Goal: Task Accomplishment & Management: Manage account settings

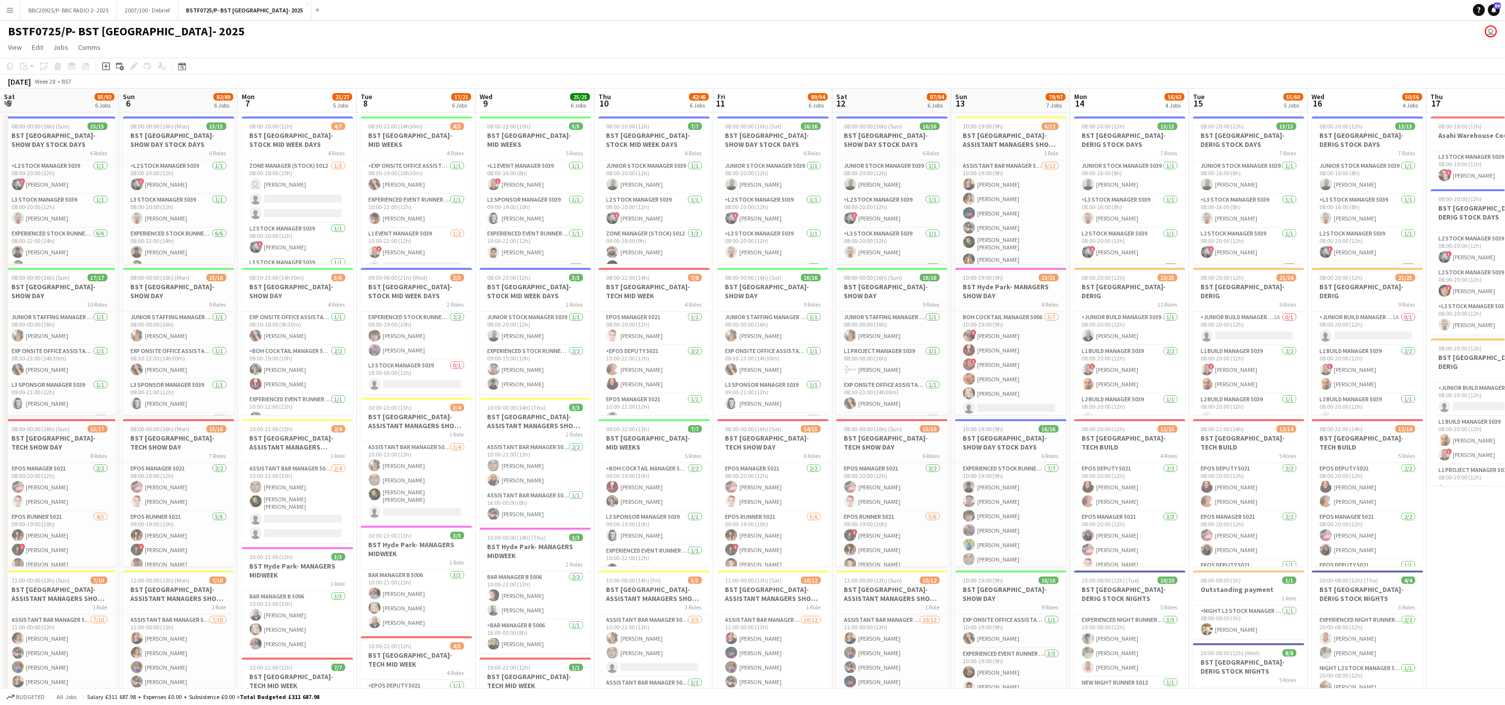
scroll to position [0, 239]
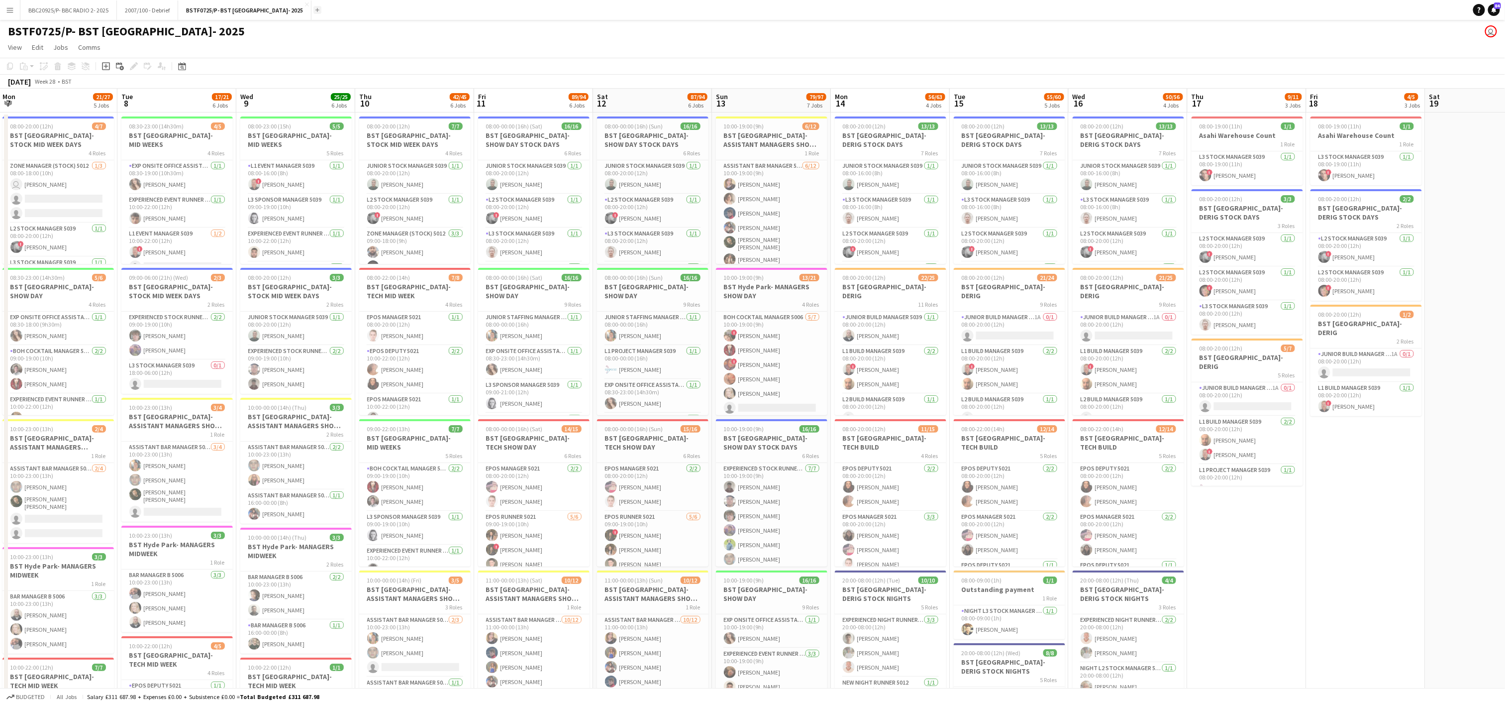
click at [316, 11] on app-icon "Add" at bounding box center [318, 10] width 4 height 4
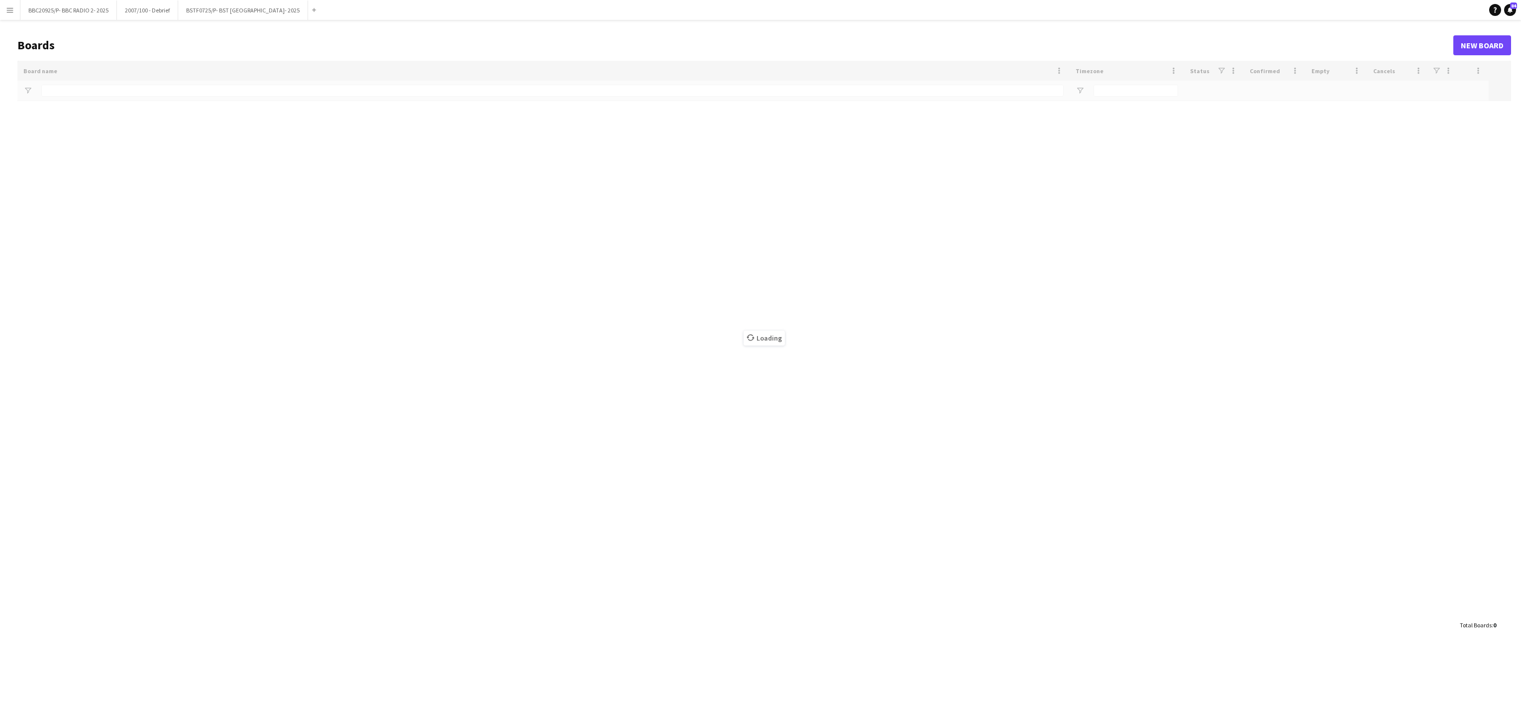
type input "***"
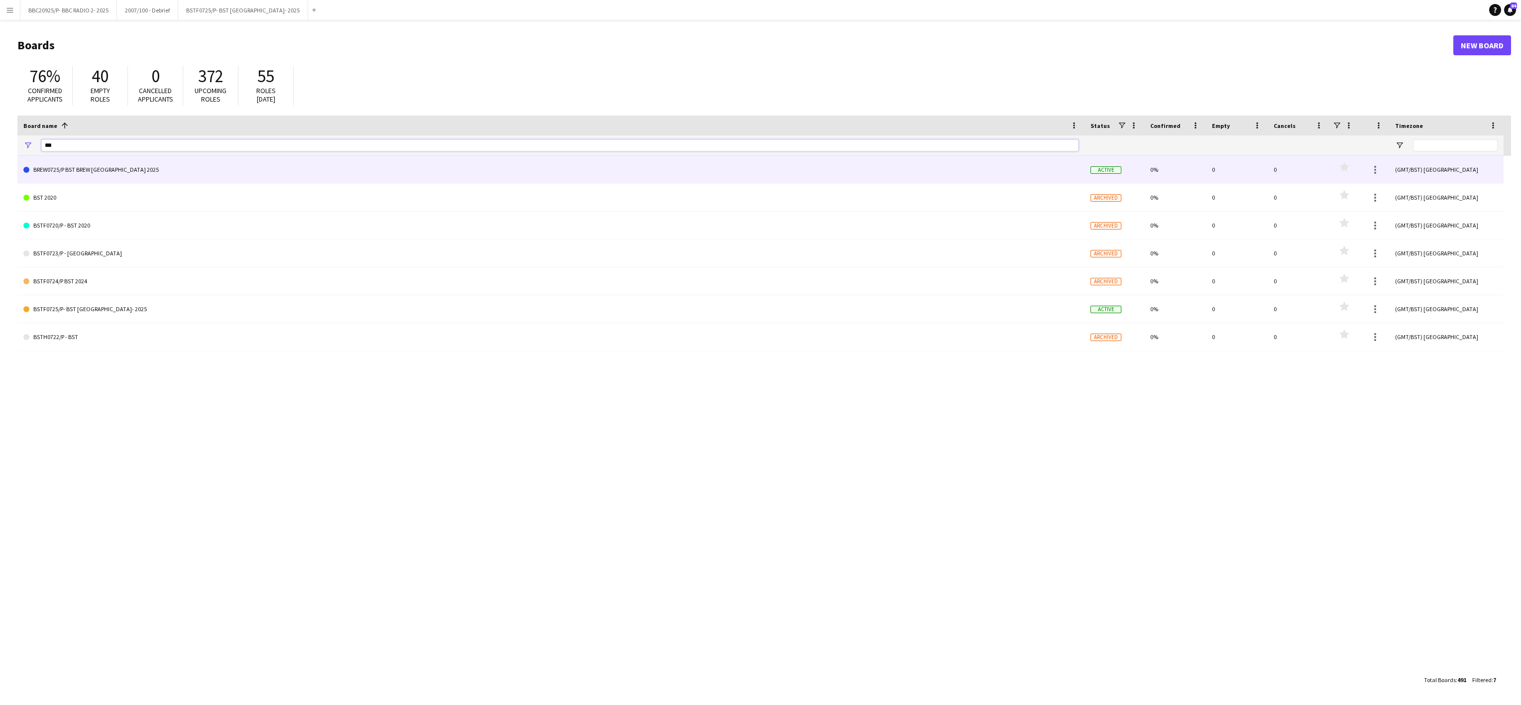
drag, startPoint x: 102, startPoint y: 147, endPoint x: 39, endPoint y: 158, distance: 63.7
click at [39, 158] on div "Board name 1 Timezone Status Confirmed 0" at bounding box center [764, 392] width 1494 height 554
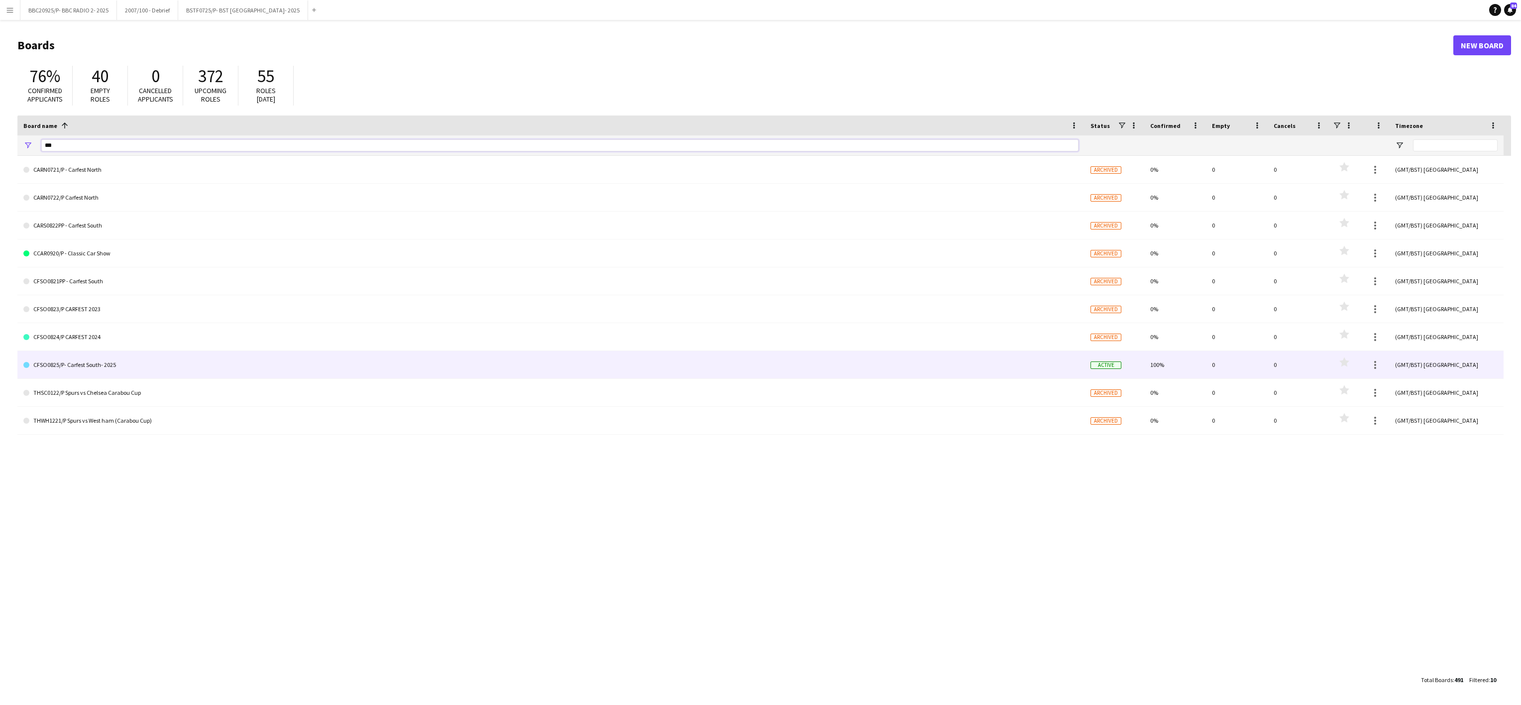
type input "***"
click at [101, 364] on link "CFSO0825/P- Carfest South- 2025" at bounding box center [550, 365] width 1055 height 28
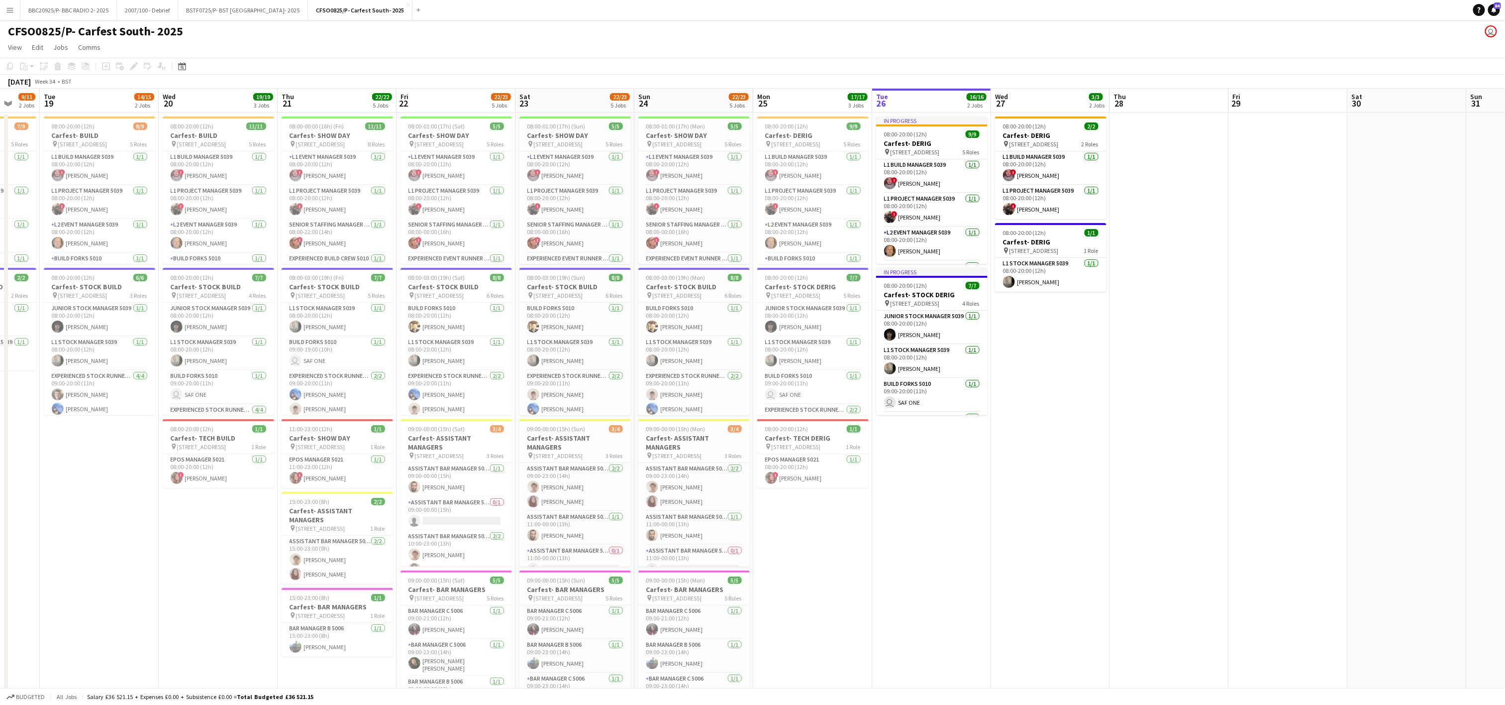
drag, startPoint x: 8, startPoint y: 456, endPoint x: 756, endPoint y: 462, distance: 748.5
click at [756, 462] on app-calendar-viewport "Sun 17 2/3 2 Jobs Mon 18 9/11 2 Jobs Tue 19 14/15 2 Jobs Wed 20 19/19 3 Jobs Th…" at bounding box center [752, 450] width 1505 height 723
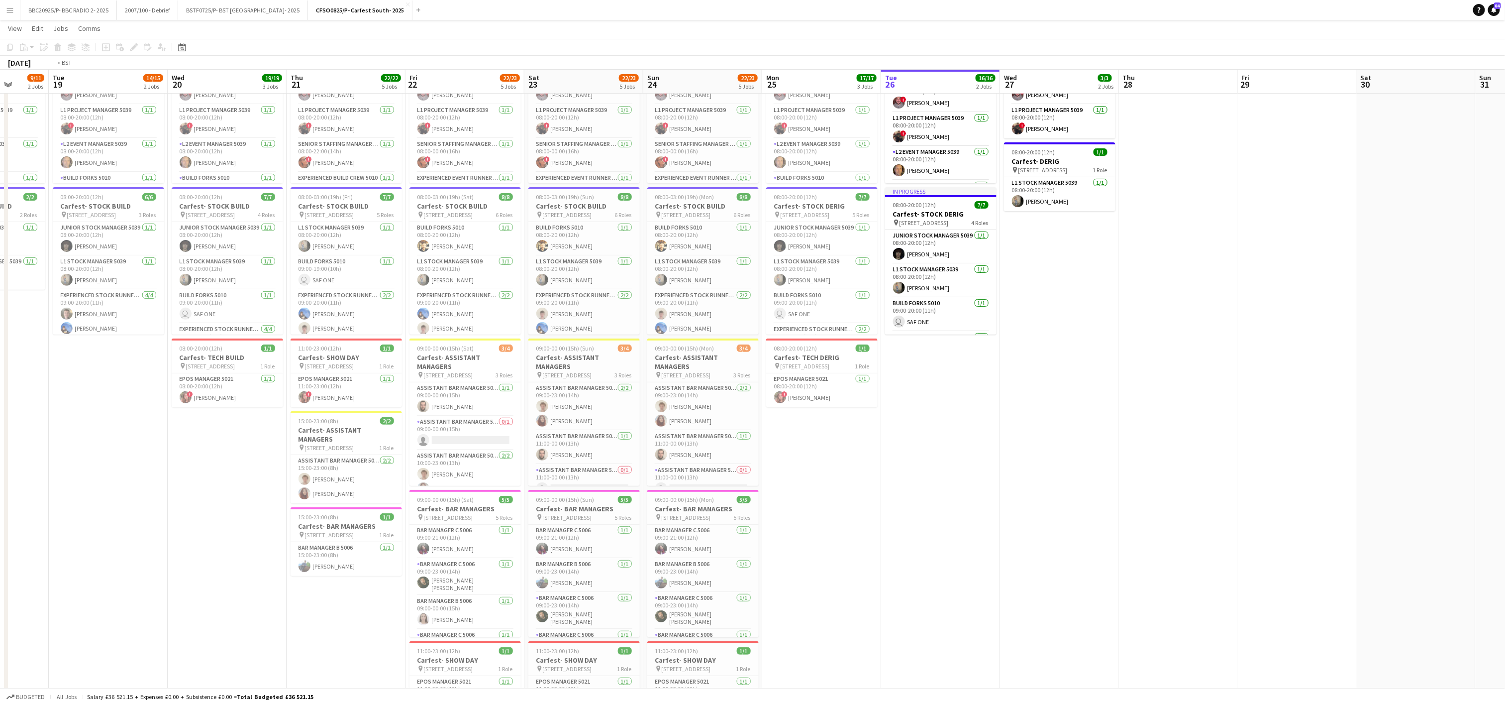
scroll to position [0, 215]
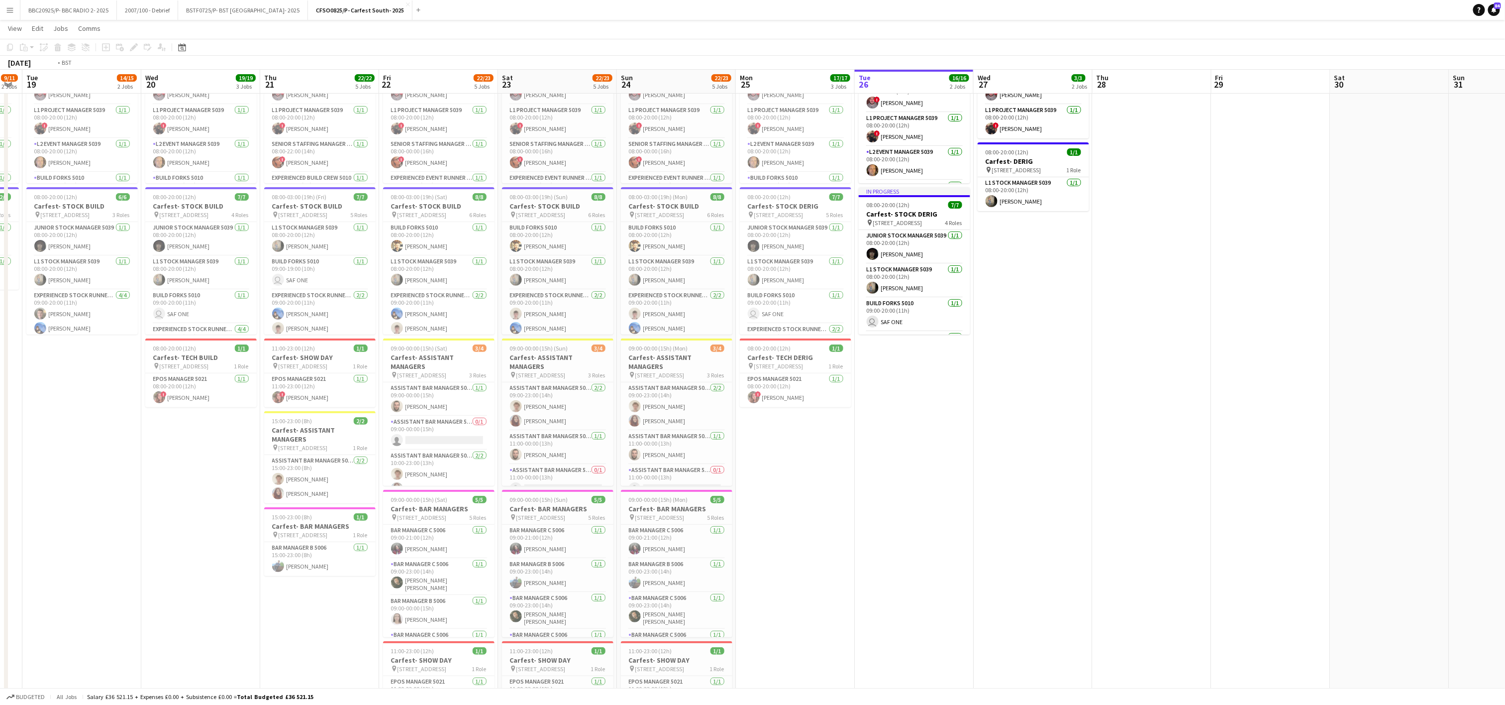
drag, startPoint x: 1023, startPoint y: 542, endPoint x: 1124, endPoint y: 475, distance: 121.1
click at [1124, 475] on app-calendar-viewport "Sun 17 2/3 2 Jobs Mon 18 9/11 2 Jobs Tue 19 14/15 2 Jobs Wed 20 19/19 3 Jobs Th…" at bounding box center [752, 344] width 1505 height 771
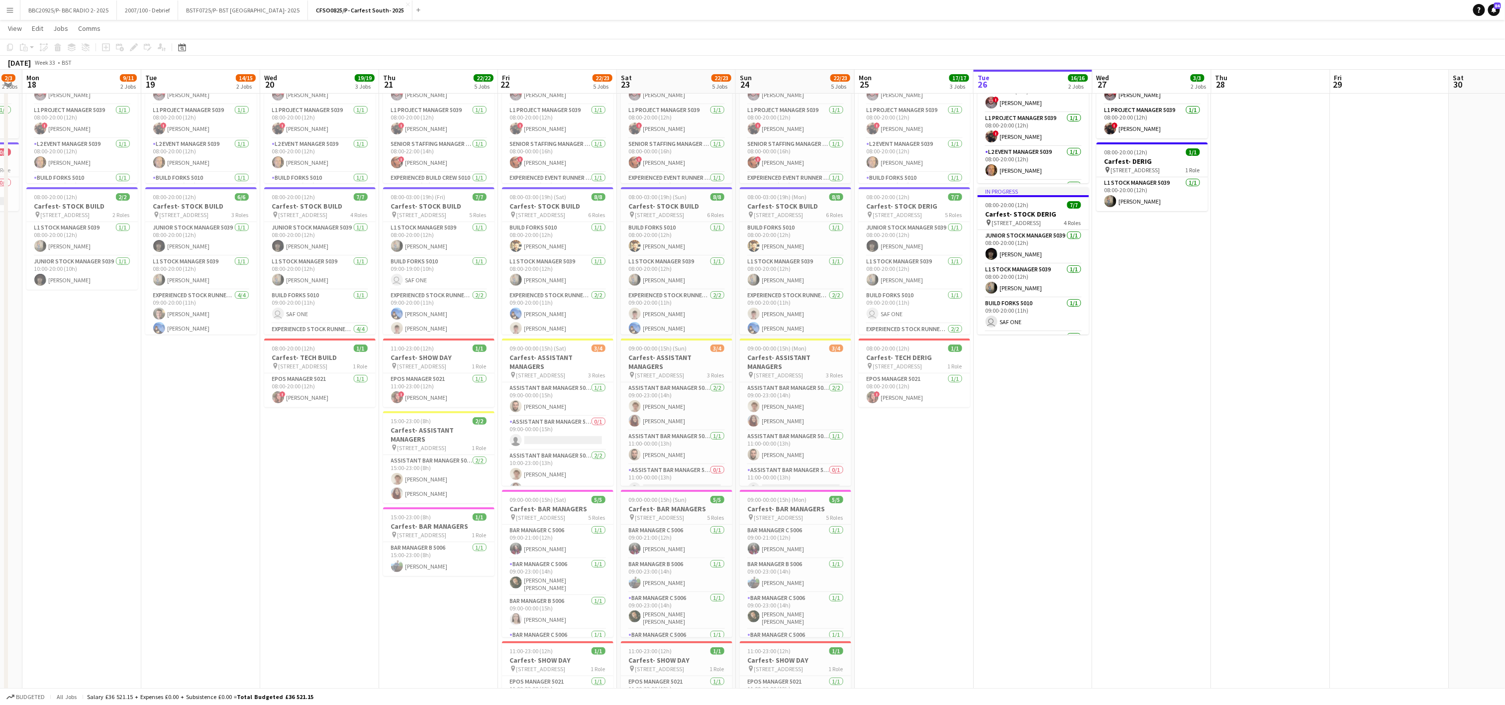
click at [1124, 475] on app-date-cell "08:00-20:00 (12h) 2/2 Carfest- DERIG pin [STREET_ADDRESS] 2 Roles L1 Build Mana…" at bounding box center [1152, 381] width 119 height 699
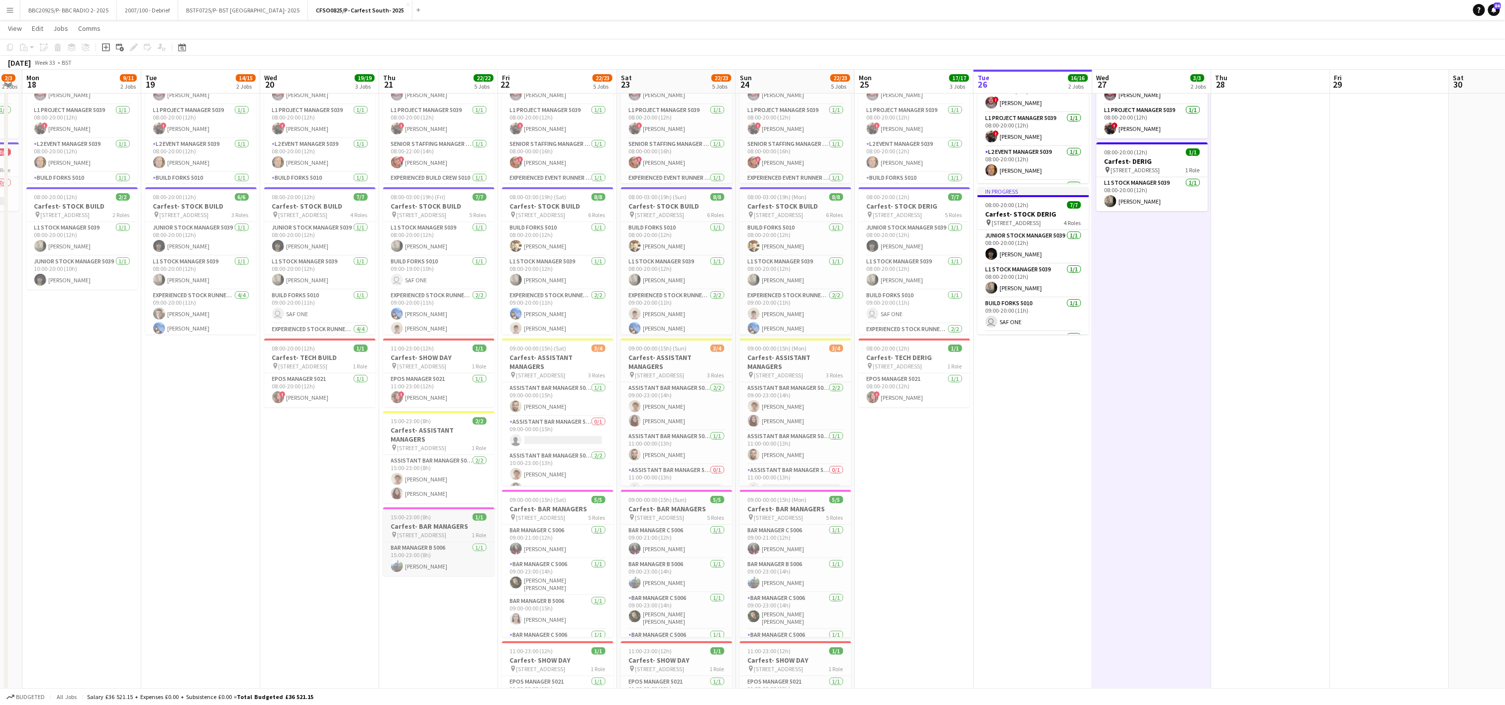
click at [420, 522] on h3 "Carfest- BAR MANAGERS" at bounding box center [438, 526] width 111 height 9
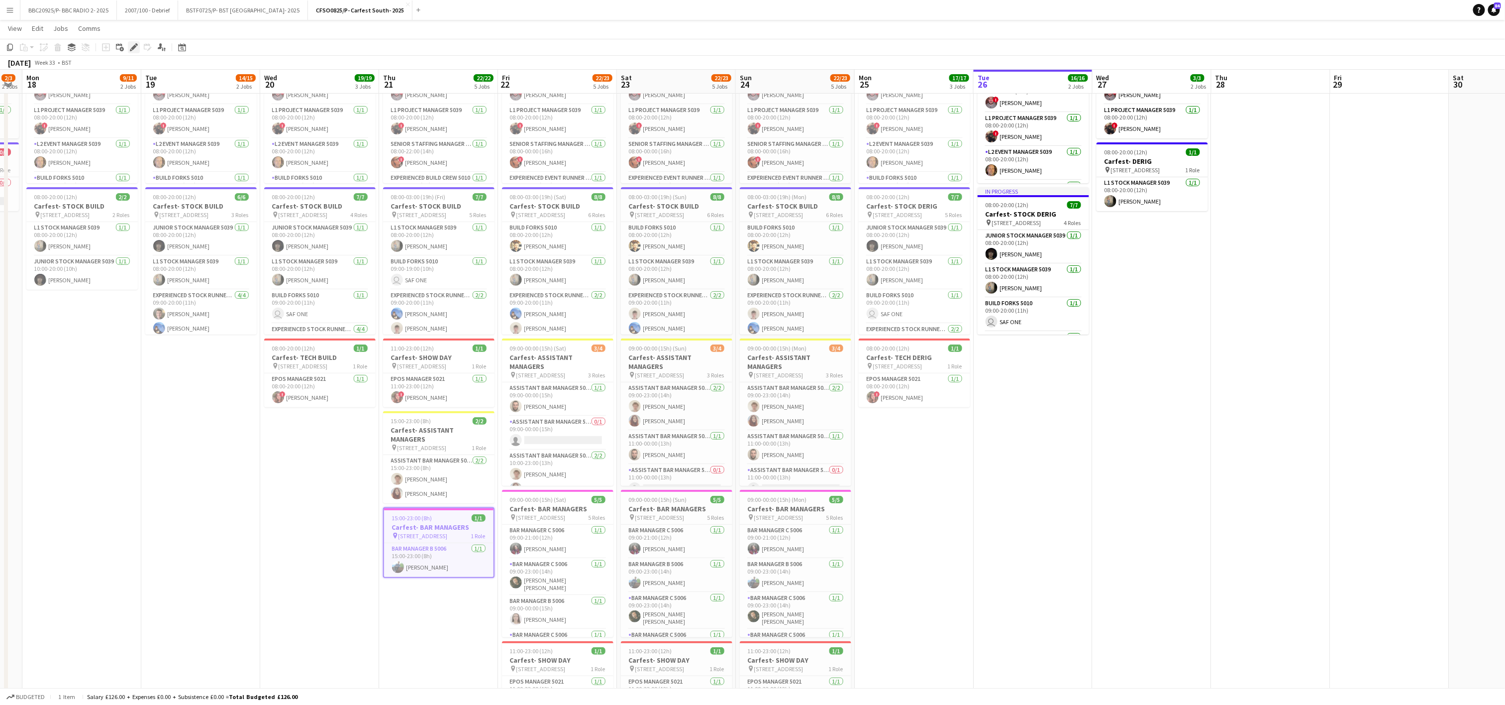
click at [133, 47] on icon at bounding box center [133, 47] width 5 height 5
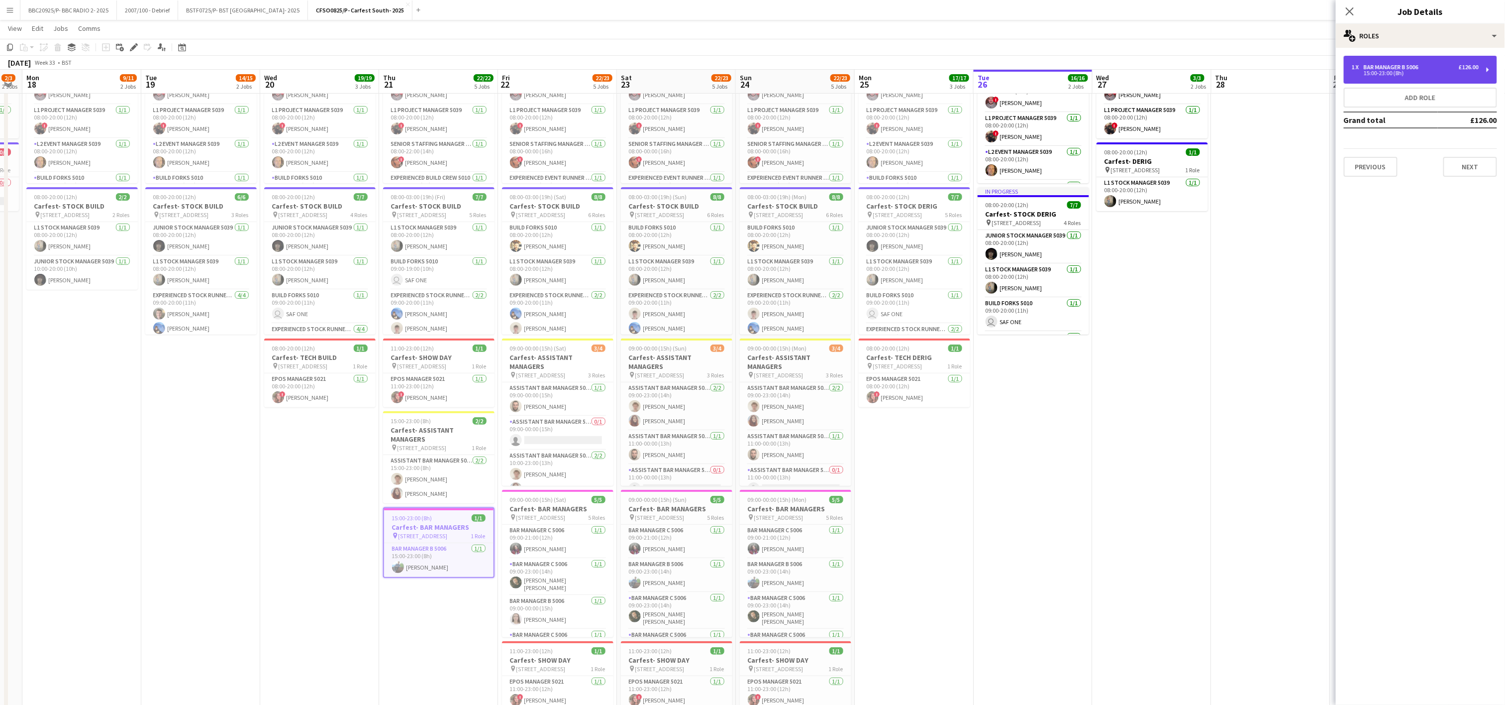
click at [1421, 68] on div "Bar Manager B 5006" at bounding box center [1393, 67] width 59 height 7
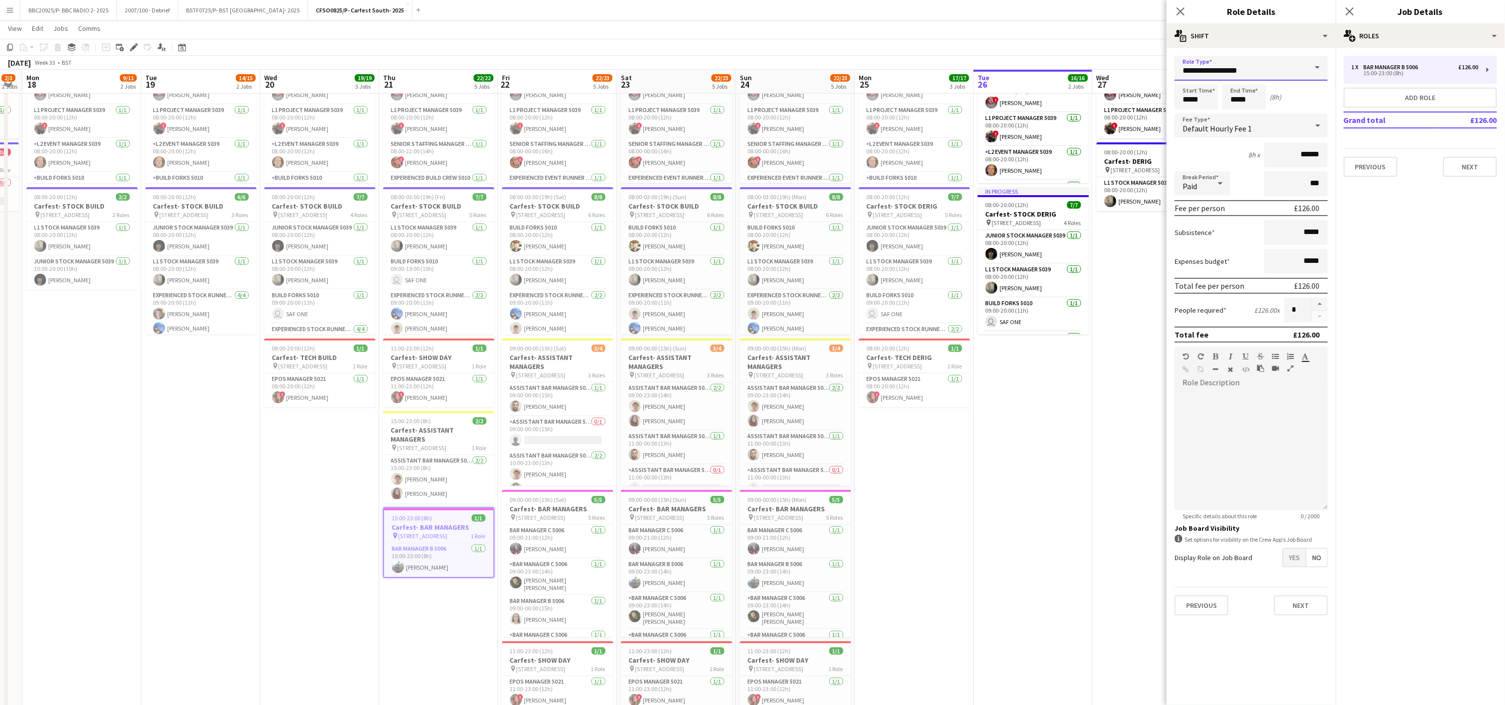
drag, startPoint x: 1286, startPoint y: 71, endPoint x: 950, endPoint y: 67, distance: 336.5
click at [950, 67] on body "Menu Boards Boards Boards All jobs Status Workforce Workforce My Workforce Recr…" at bounding box center [752, 333] width 1505 height 827
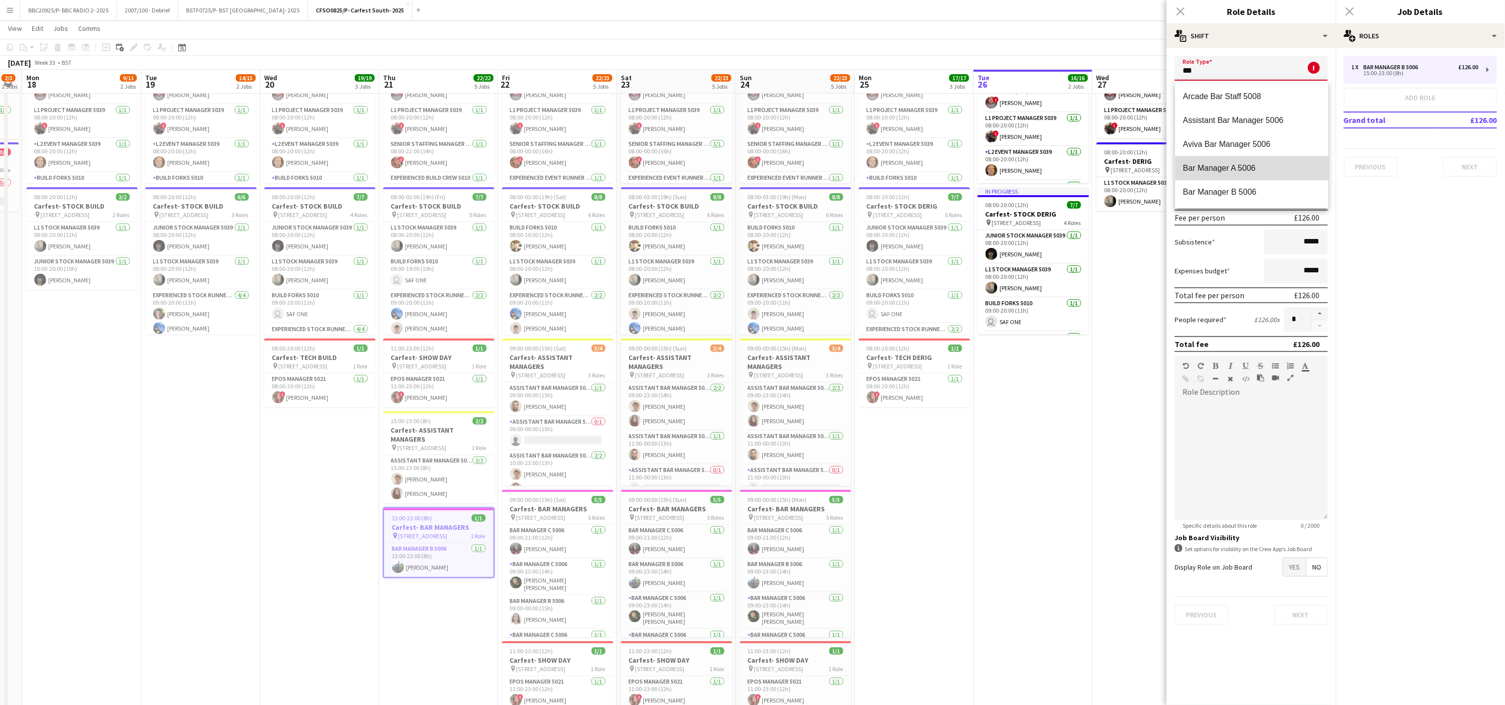
click at [1253, 173] on mat-option "Bar Manager A 5006" at bounding box center [1252, 168] width 153 height 24
type input "**********"
type input "******"
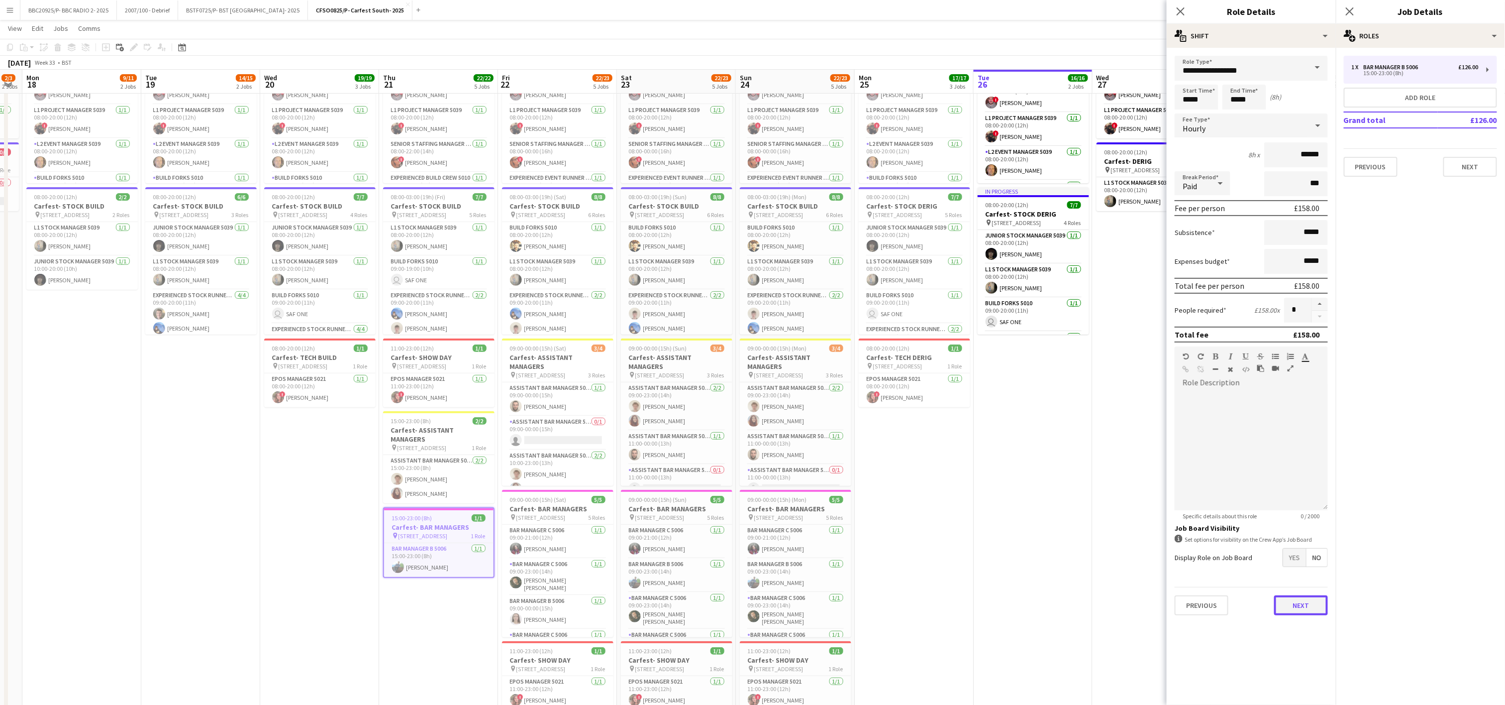
click at [1300, 600] on button "Next" at bounding box center [1302, 605] width 54 height 20
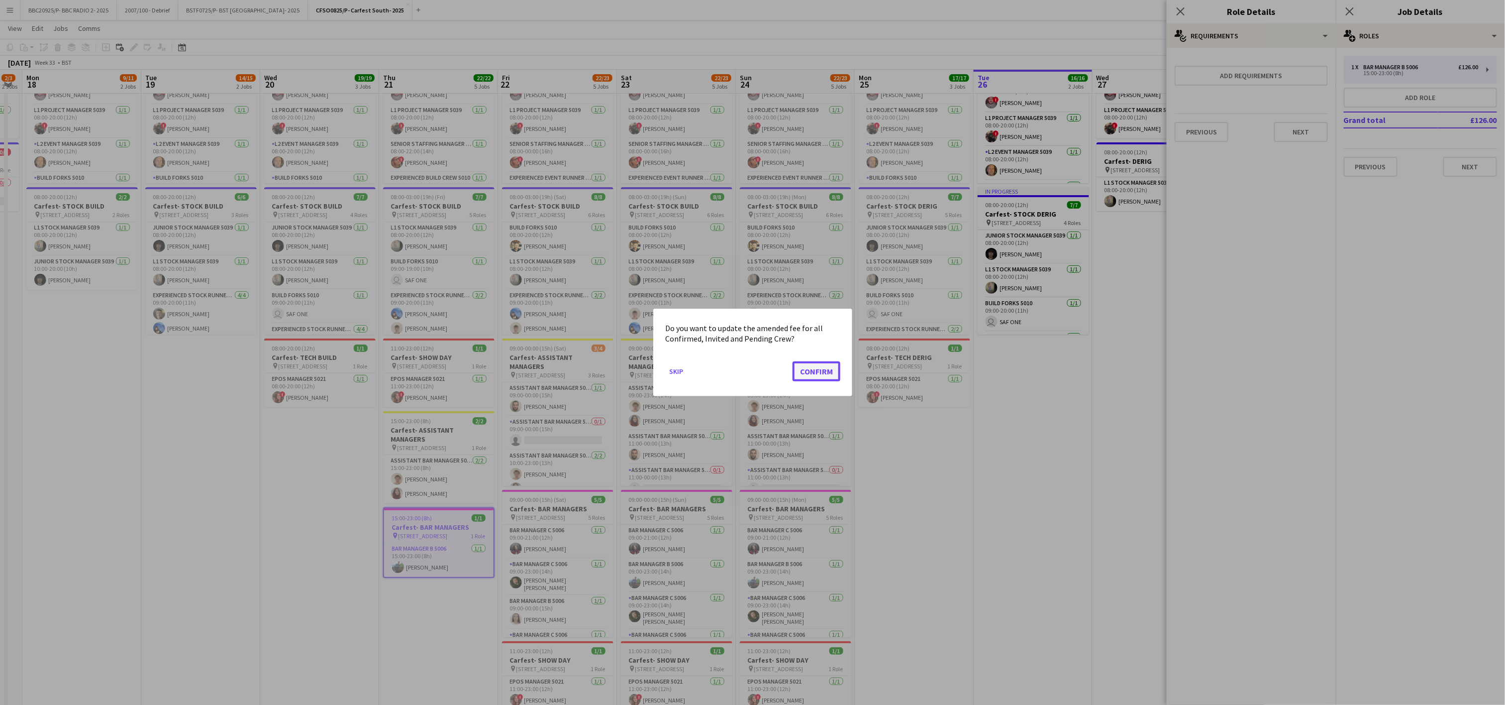
click at [833, 365] on button "Confirm" at bounding box center [817, 371] width 48 height 20
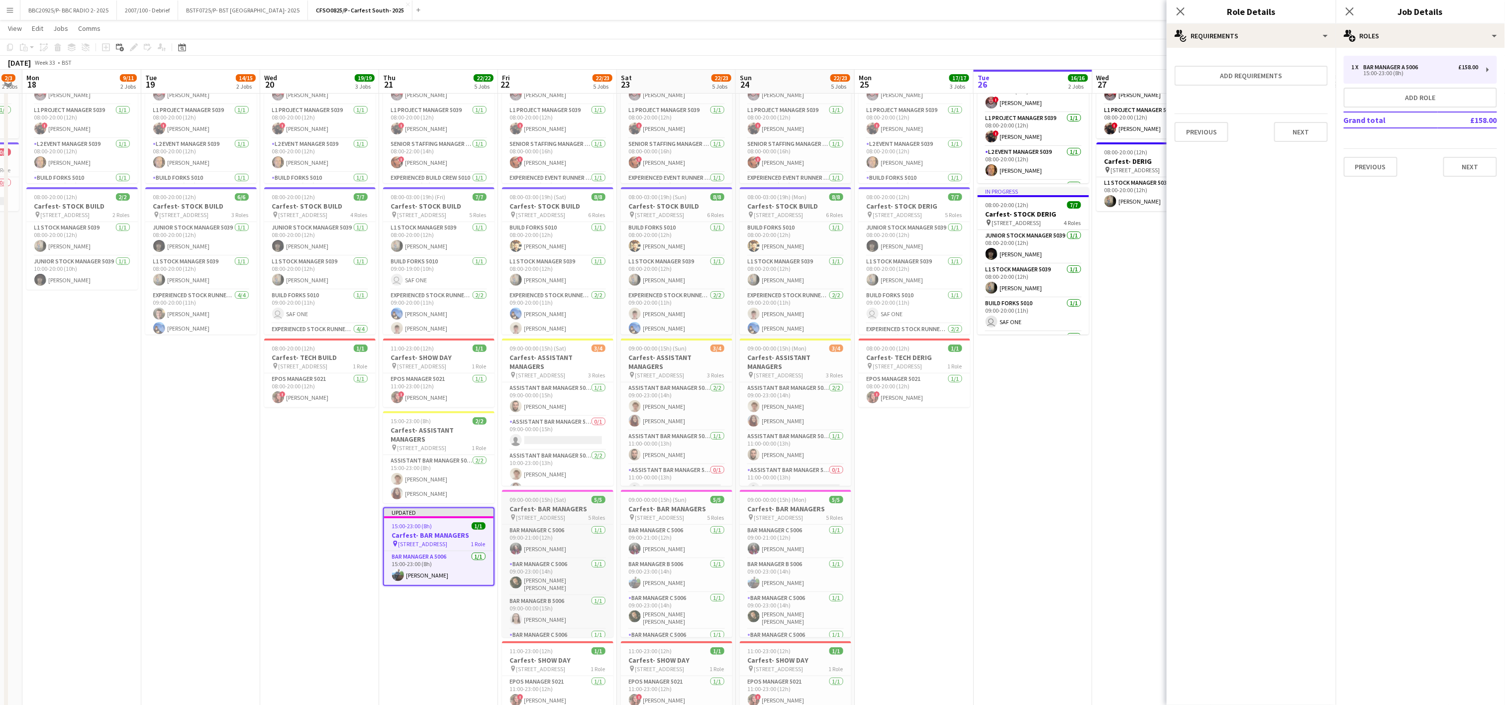
click at [540, 500] on span "09:00-00:00 (15h) (Sat)" at bounding box center [538, 499] width 57 height 7
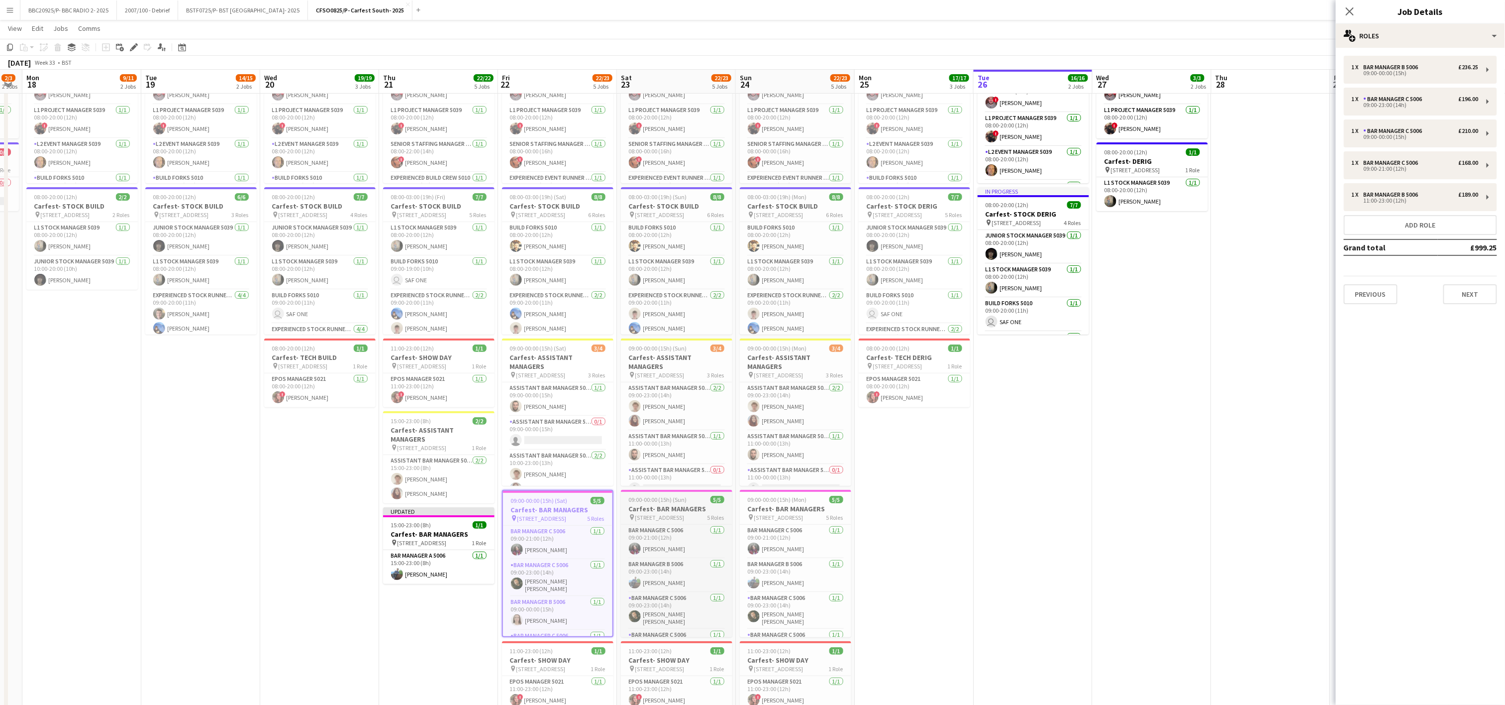
click at [657, 509] on h3 "Carfest- BAR MANAGERS" at bounding box center [676, 508] width 111 height 9
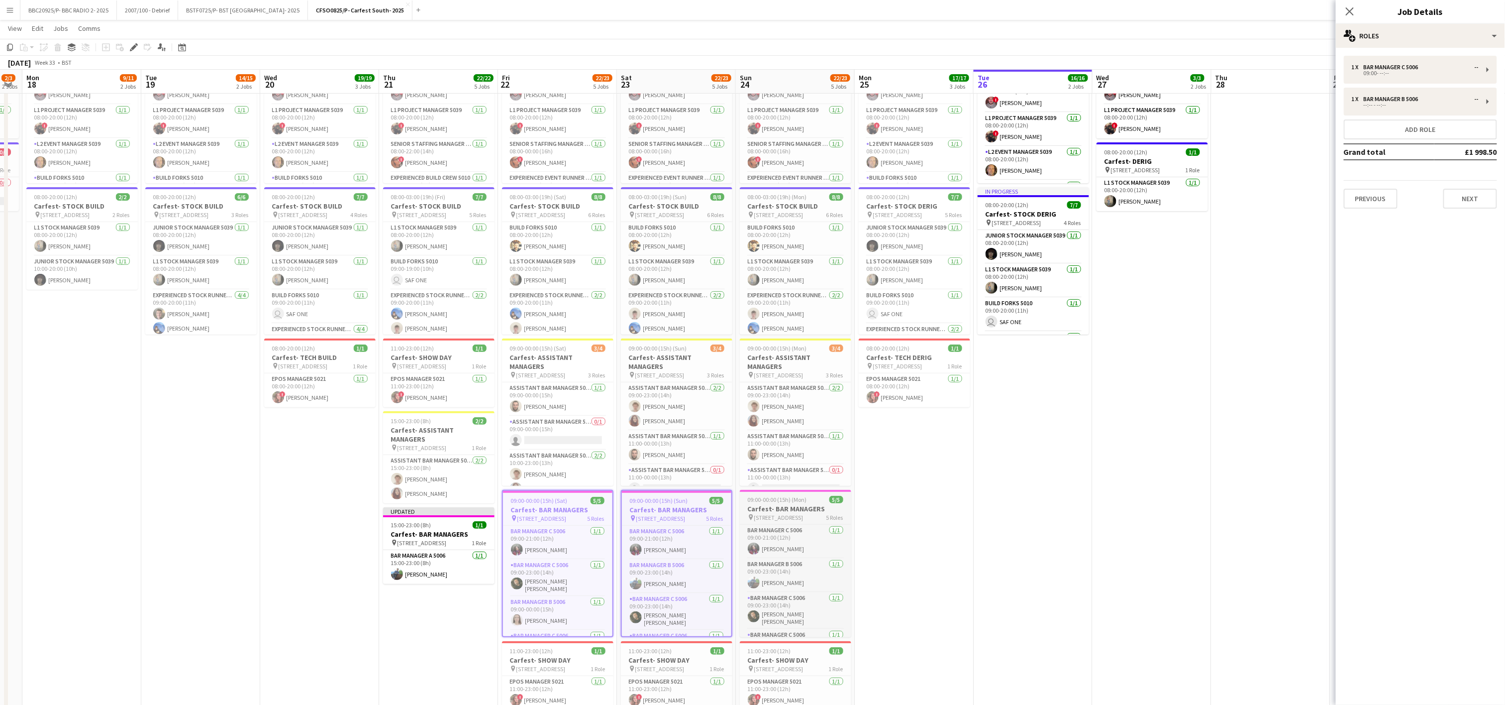
click at [795, 506] on h3 "Carfest- BAR MANAGERS" at bounding box center [795, 508] width 111 height 9
click at [1391, 110] on div "1 x Bar Manager B 5006 -- --:-- - --:--" at bounding box center [1420, 102] width 153 height 28
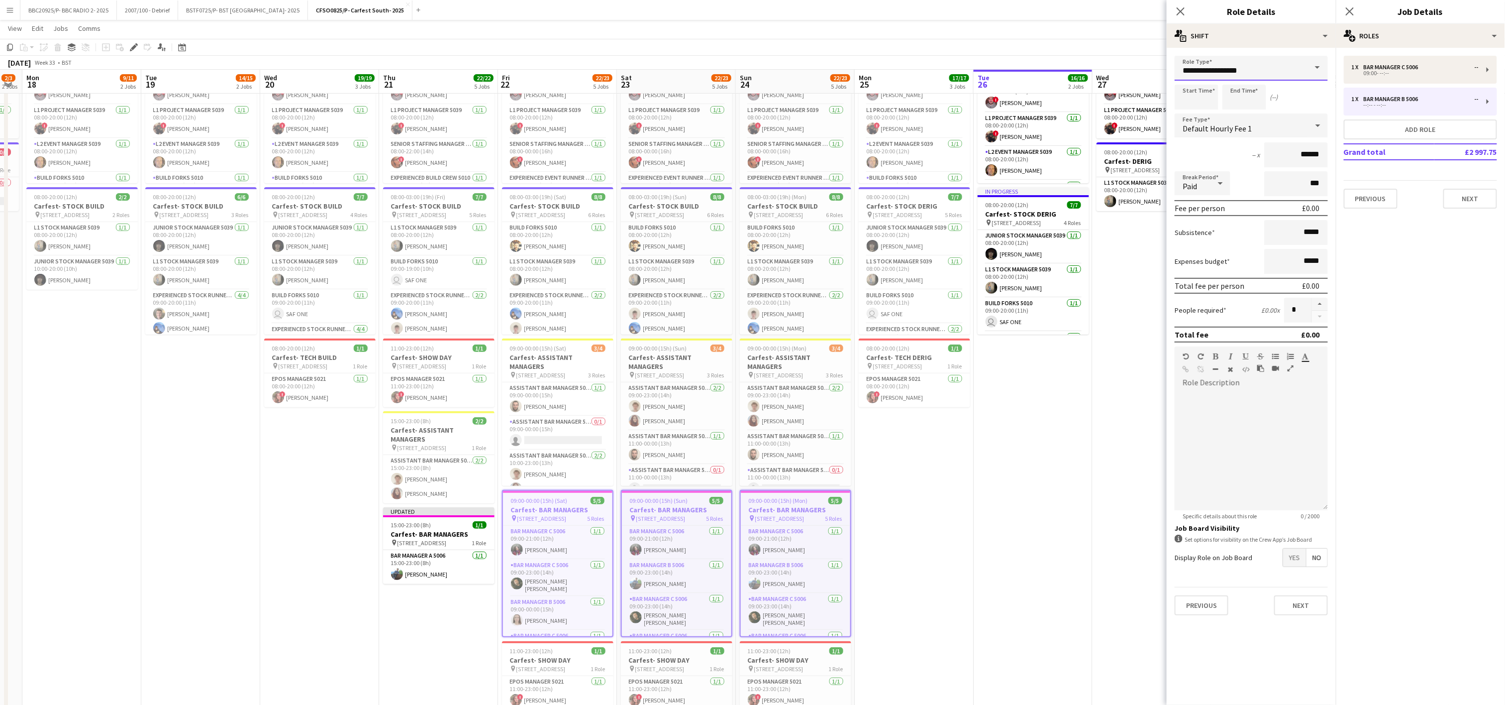
drag, startPoint x: 1097, startPoint y: 84, endPoint x: 1060, endPoint y: 86, distance: 37.4
click at [1060, 86] on body "Menu Boards Boards Boards All jobs Status Workforce Workforce My Workforce Recr…" at bounding box center [752, 333] width 1505 height 827
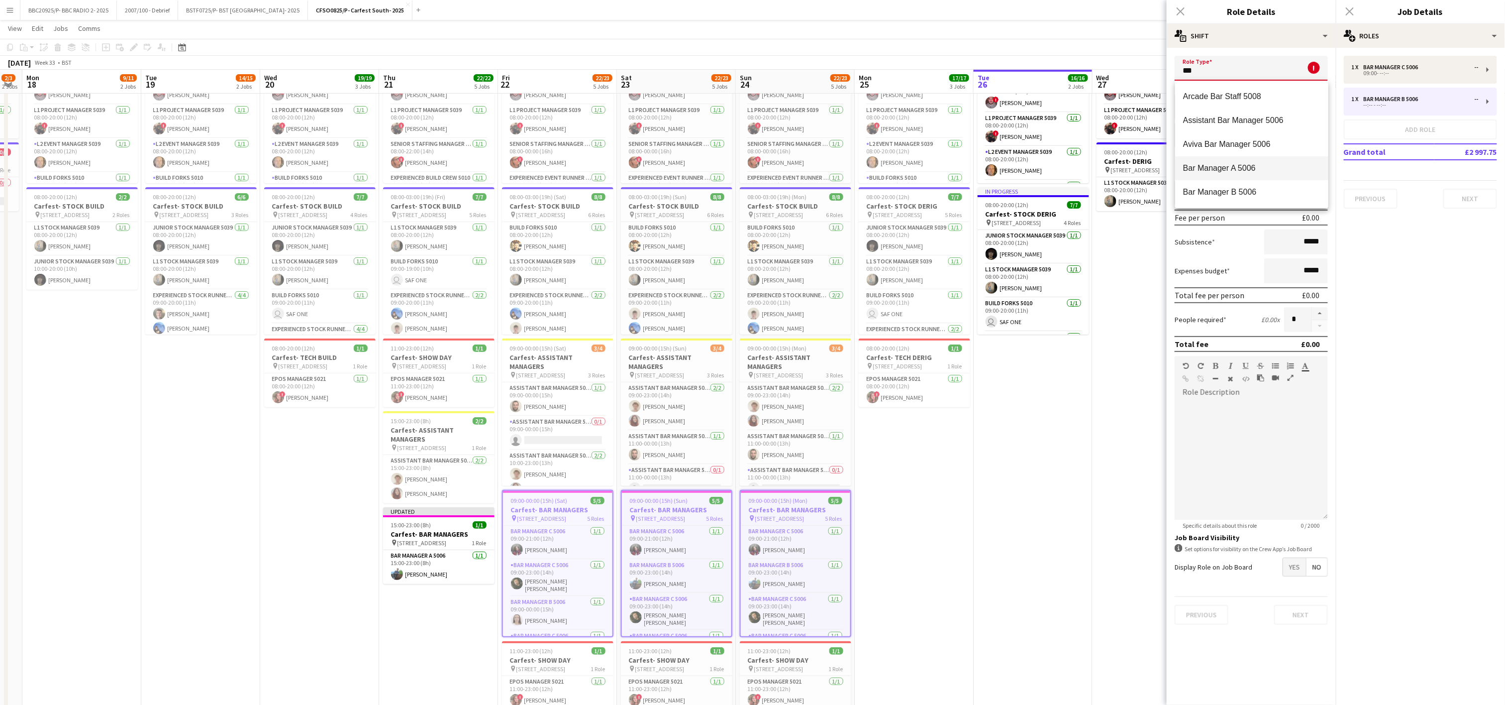
click at [1280, 175] on mat-option "Bar Manager A 5006" at bounding box center [1252, 168] width 153 height 24
type input "**********"
type input "******"
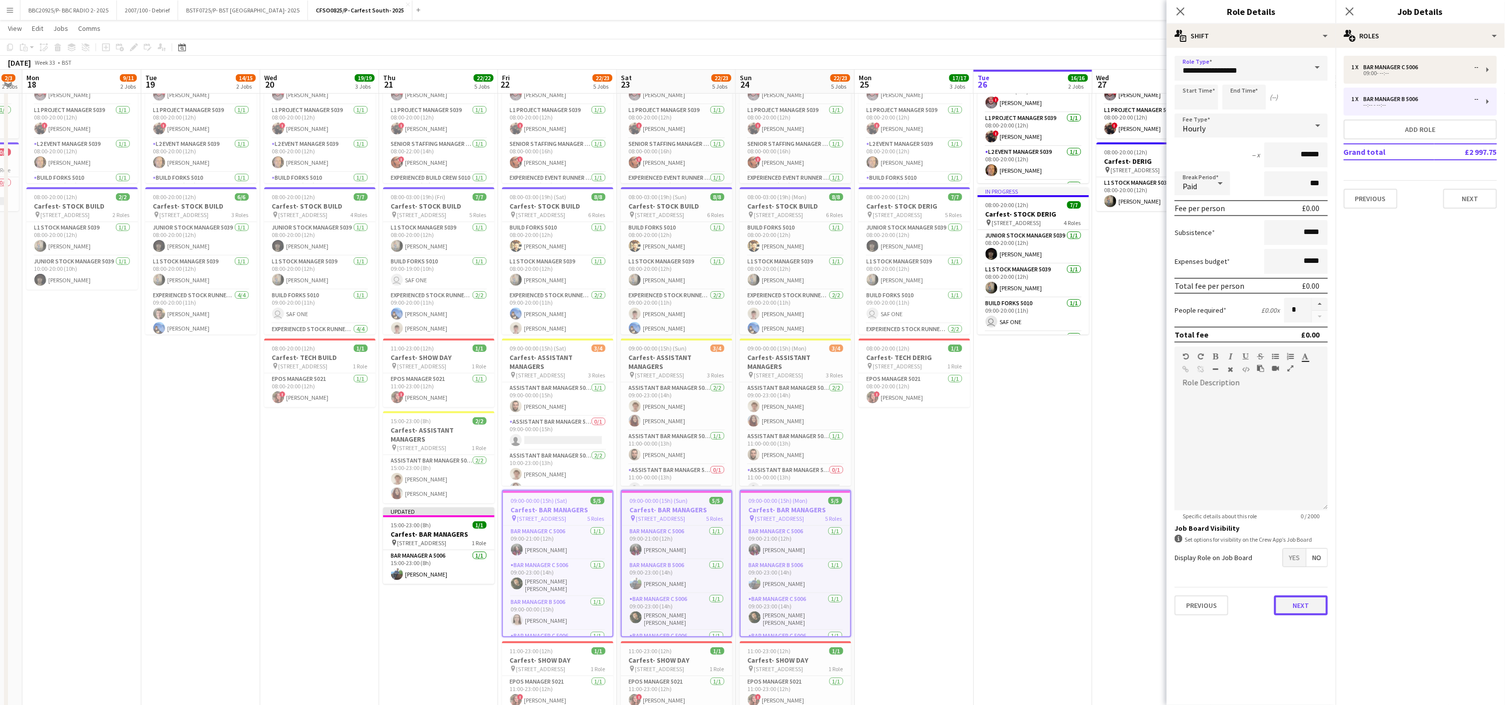
click at [1306, 607] on button "Next" at bounding box center [1302, 605] width 54 height 20
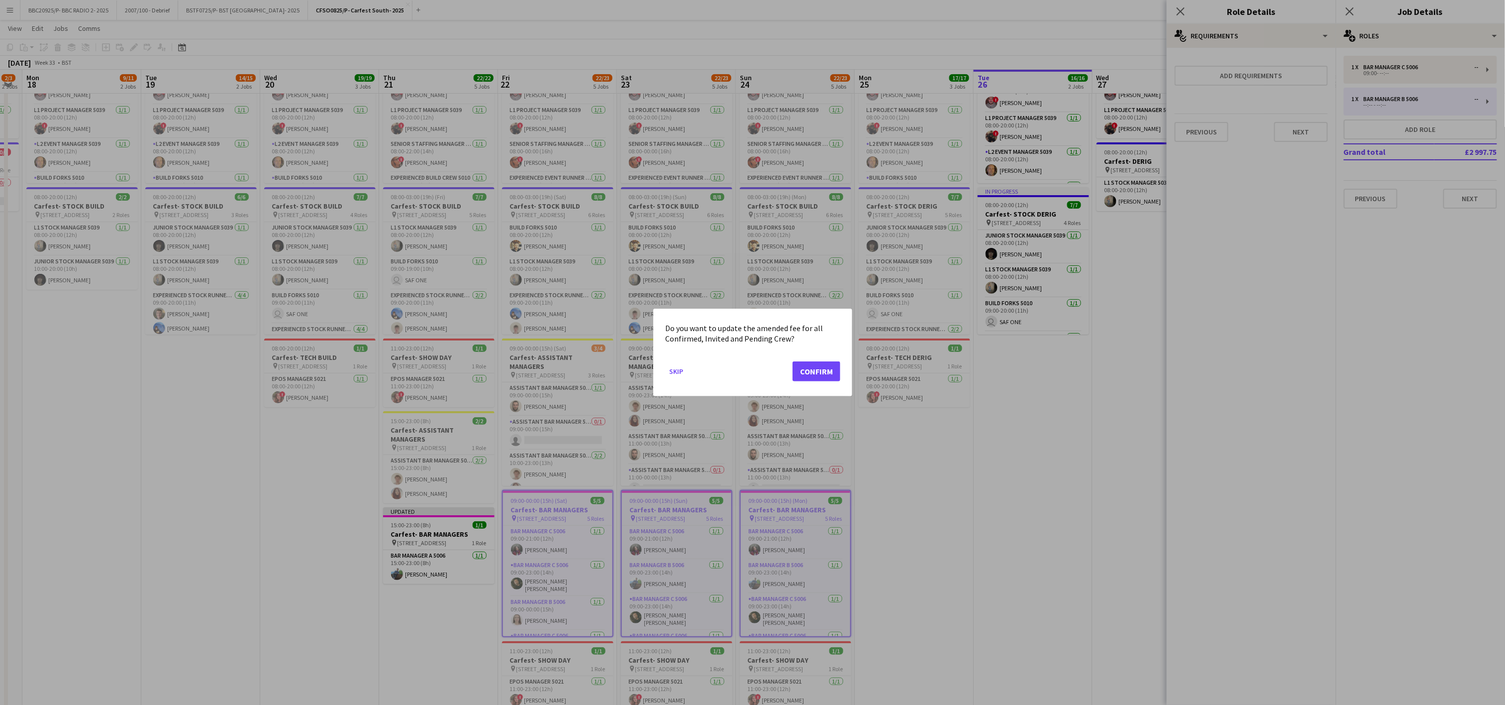
scroll to position [0, 0]
click at [822, 362] on button "Confirm" at bounding box center [817, 371] width 48 height 20
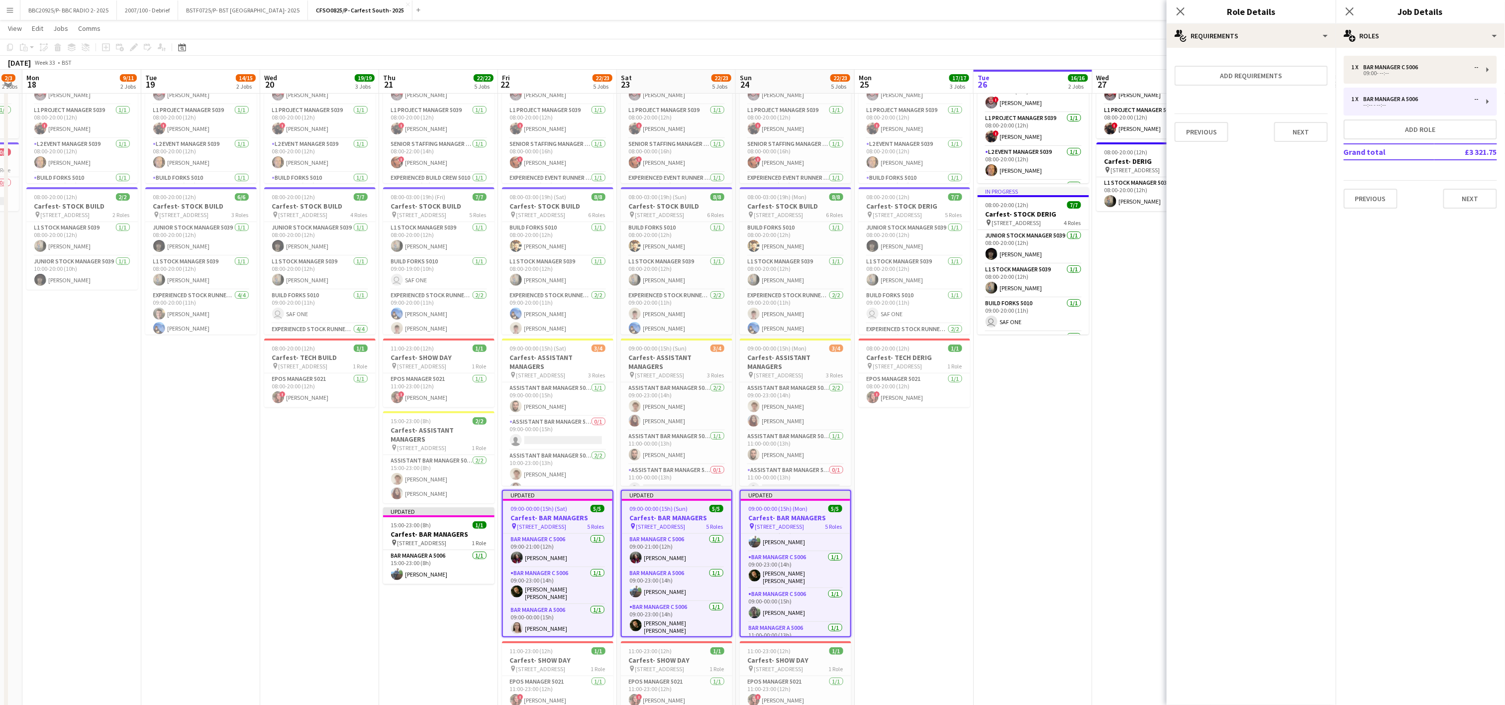
scroll to position [69, 0]
click at [978, 584] on app-date-cell "In progress 08:00-20:00 (12h) 9/9 Carfest- DERIG pin [STREET_ADDRESS] 5 Roles L…" at bounding box center [1033, 381] width 119 height 699
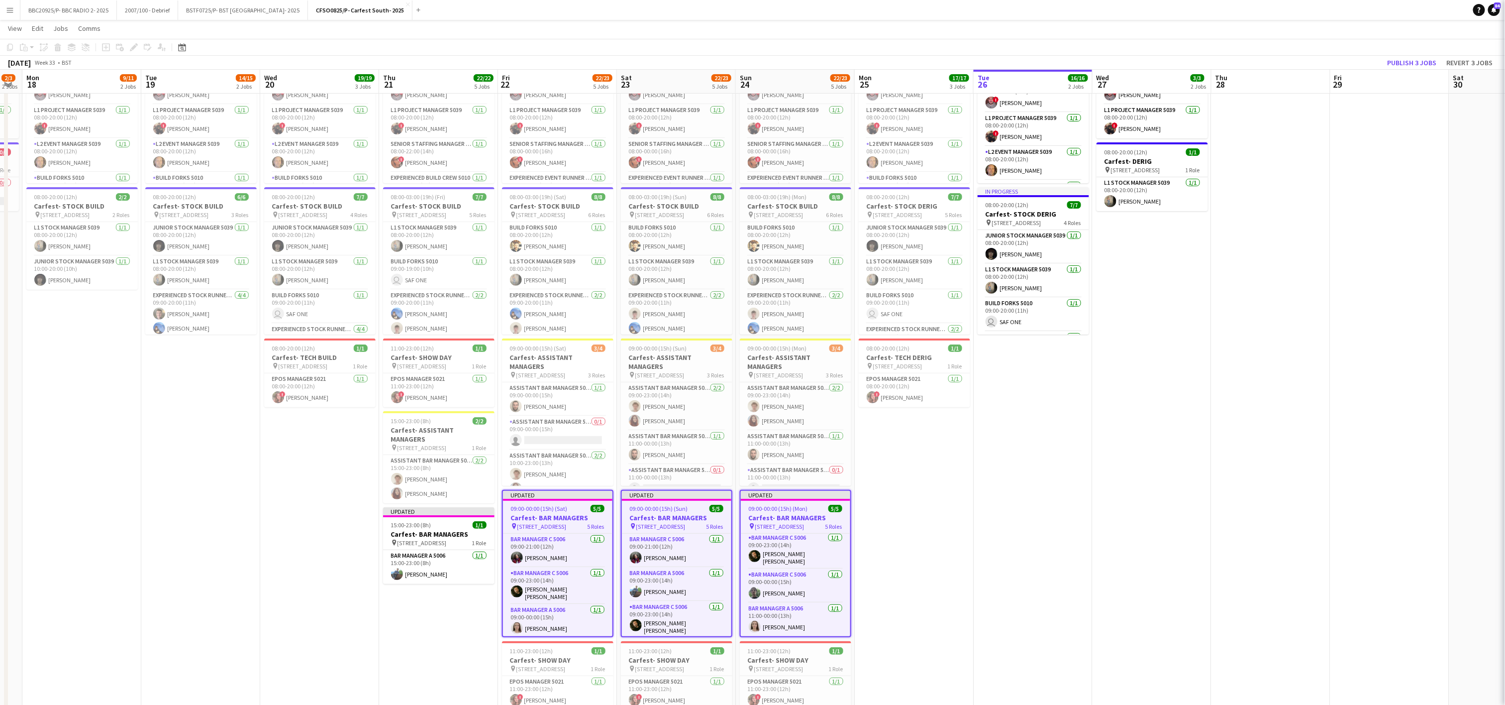
scroll to position [68, 0]
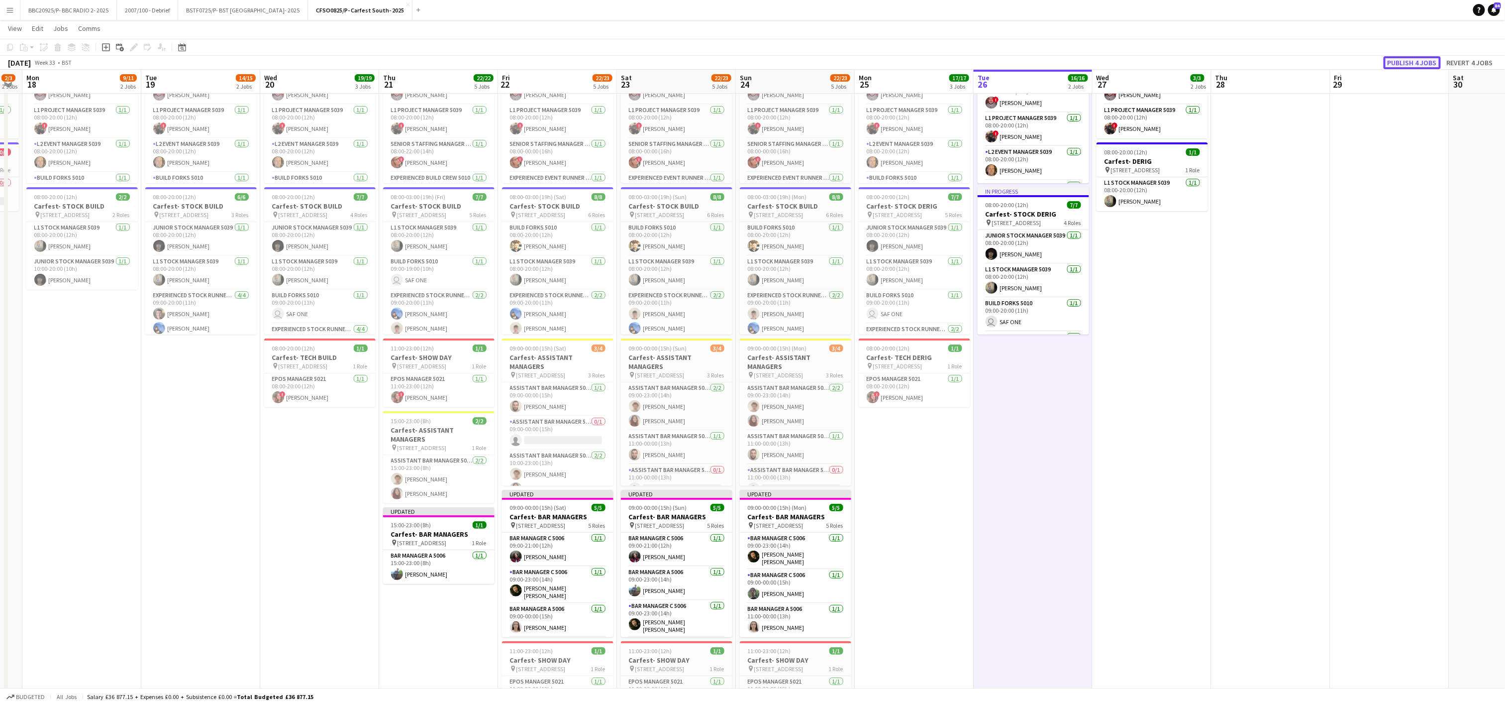
click at [1403, 62] on button "Publish 4 jobs" at bounding box center [1412, 62] width 57 height 13
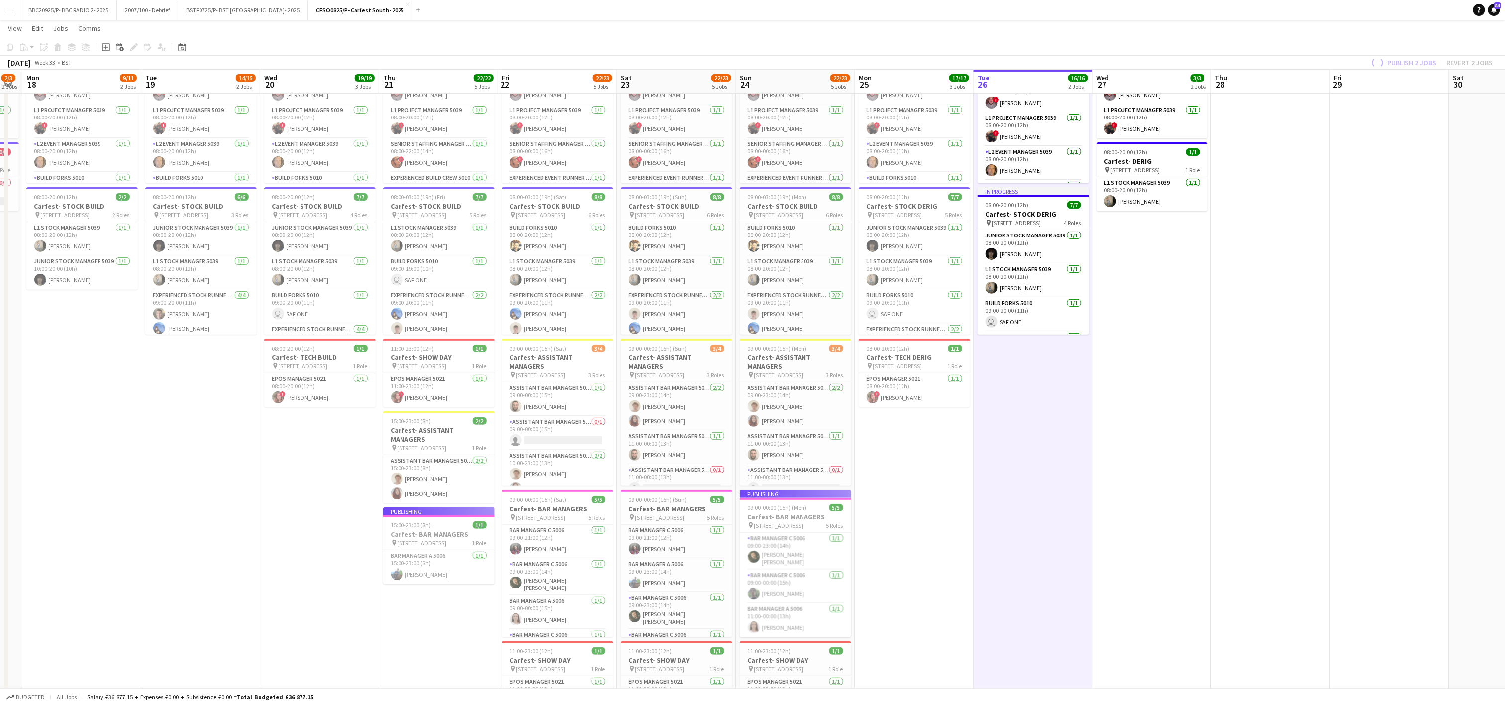
scroll to position [60, 0]
click at [219, 480] on app-date-cell "08:00-20:00 (12h) 8/9 Carfest- BUILD pin [STREET_ADDRESS] 5 Roles L1 Build Mana…" at bounding box center [200, 381] width 119 height 699
